Goal: Find specific page/section: Find specific page/section

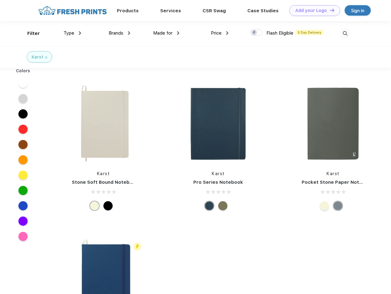
click at [312, 10] on link "Add your Logo Design Tool" at bounding box center [314, 10] width 51 height 11
click at [0, 0] on div "Design Tool" at bounding box center [0, 0] width 0 height 0
click at [329, 10] on link "Add your Logo Design Tool" at bounding box center [314, 10] width 51 height 11
click at [29, 33] on div "Filter" at bounding box center [33, 33] width 13 height 7
click at [72, 33] on span "Type" at bounding box center [68, 33] width 11 height 6
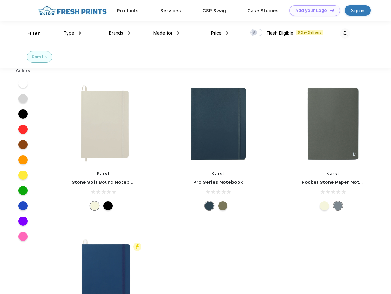
click at [119, 33] on span "Brands" at bounding box center [116, 33] width 15 height 6
click at [166, 33] on span "Made for" at bounding box center [162, 33] width 19 height 6
click at [219, 33] on span "Price" at bounding box center [216, 33] width 11 height 6
click at [256, 33] on div at bounding box center [256, 32] width 12 height 7
click at [254, 33] on input "checkbox" at bounding box center [252, 31] width 4 height 4
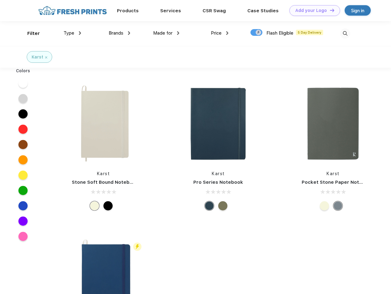
click at [345, 33] on img at bounding box center [345, 34] width 10 height 10
